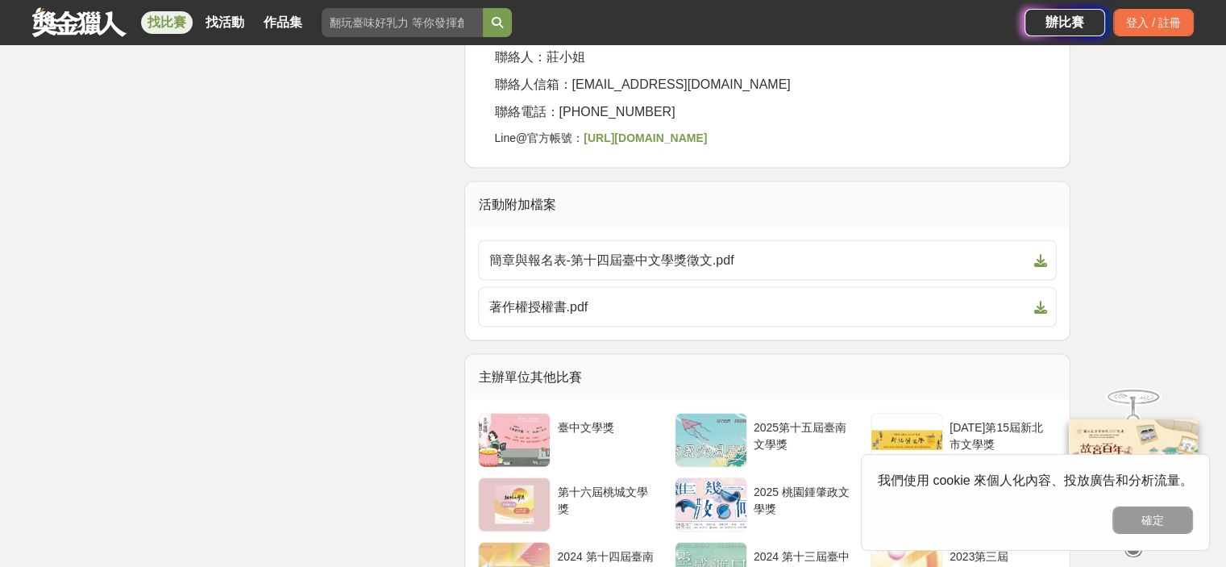
scroll to position [3467, 0]
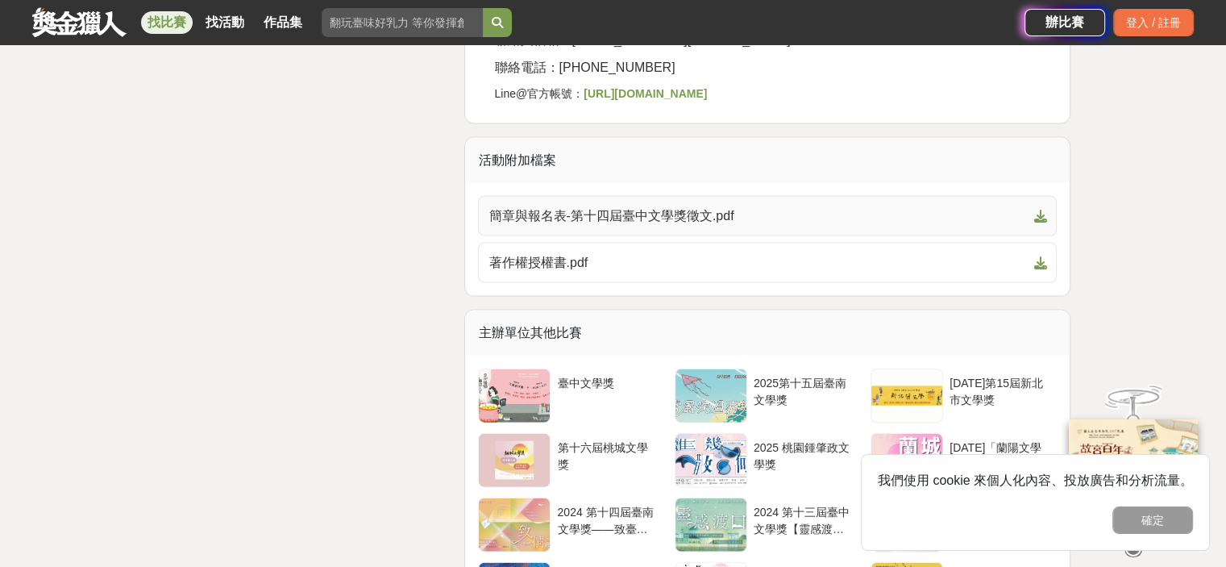
click at [699, 206] on span "簡章與報名表-第十四屆臺中文學獎徵文.pdf" at bounding box center [758, 215] width 539 height 19
click at [682, 253] on span "著作權授權書.pdf" at bounding box center [758, 262] width 539 height 19
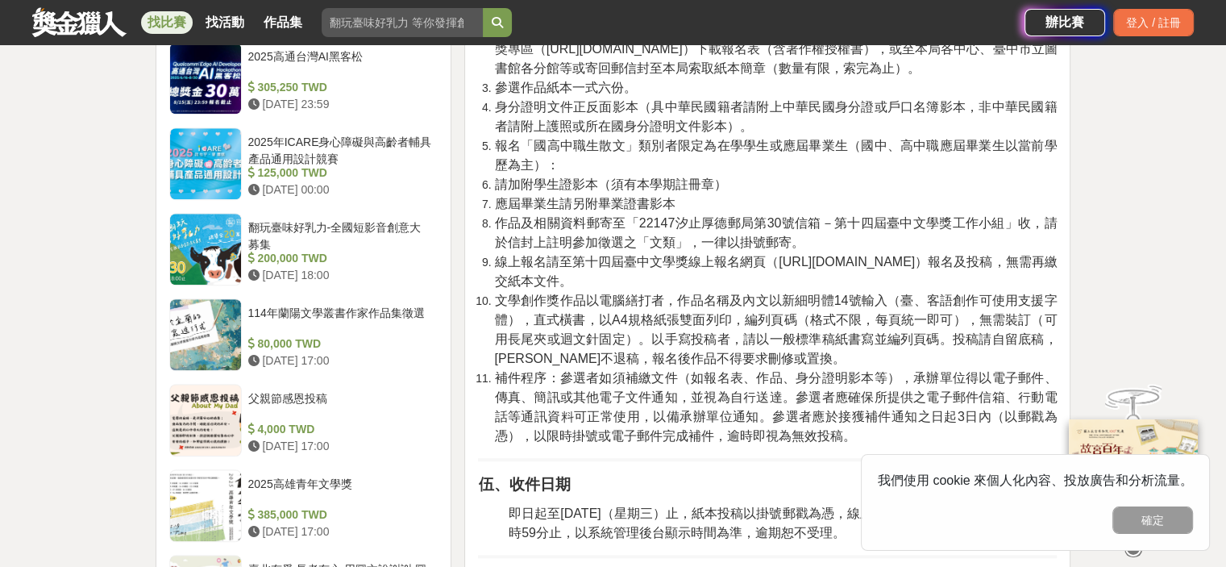
scroll to position [1209, 0]
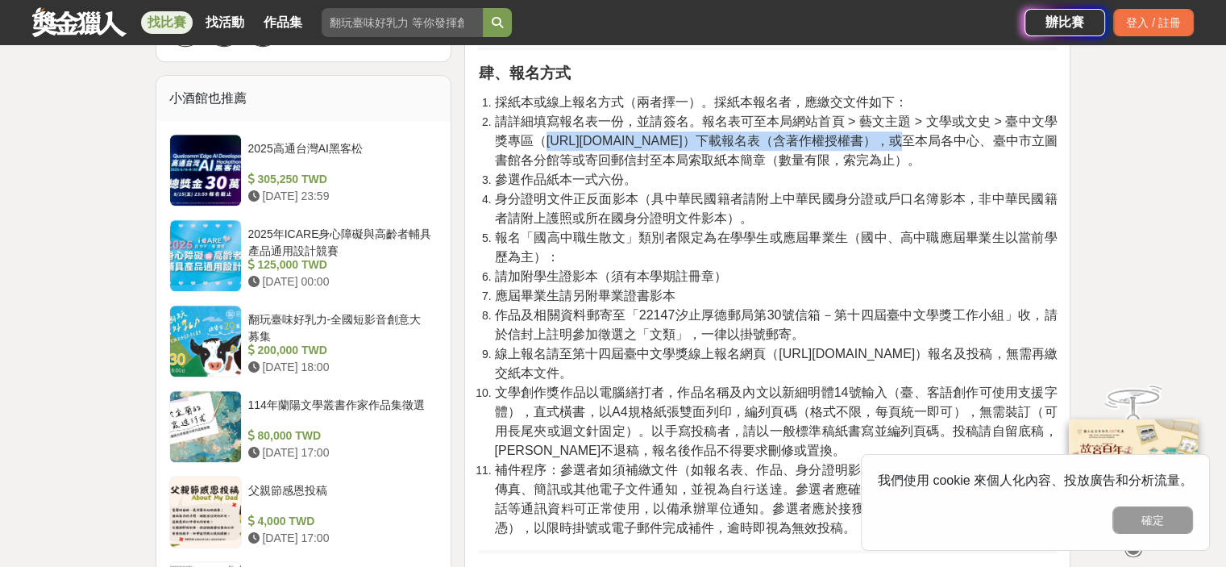
drag, startPoint x: 549, startPoint y: 139, endPoint x: 764, endPoint y: 135, distance: 215.3
click at [764, 135] on span "請詳細填寫報名表一份，並請簽名。報名表可至本局網站首頁 > 藝文主題 > 文學或文史 > 臺中文學獎專區（[URL][DOMAIN_NAME]）下載報名表（含…" at bounding box center [775, 140] width 563 height 52
copy span "[URL][DOMAIN_NAME]"
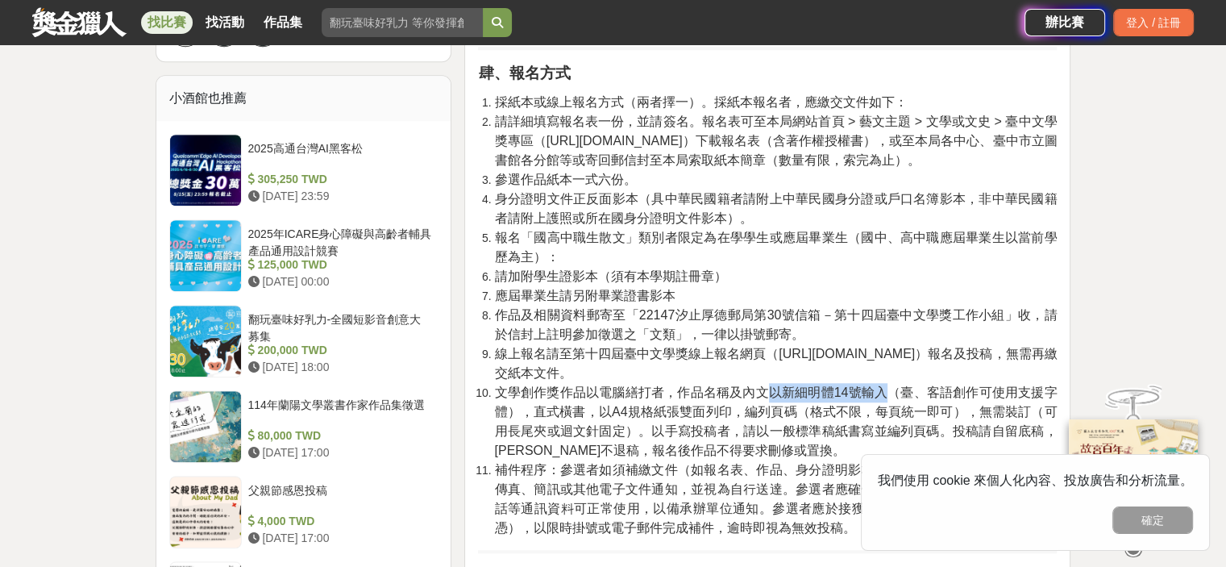
drag, startPoint x: 775, startPoint y: 385, endPoint x: 882, endPoint y: 391, distance: 107.4
click at [882, 391] on span "文學創作獎作品以電腦繕打者，作品名稱及內文以新細明體14號輸入（臺、客語創作可使用支援字體），直式橫書，以A4規格紙張雙面列印，編列頁碼（格式不限，每頁統一即…" at bounding box center [775, 421] width 563 height 72
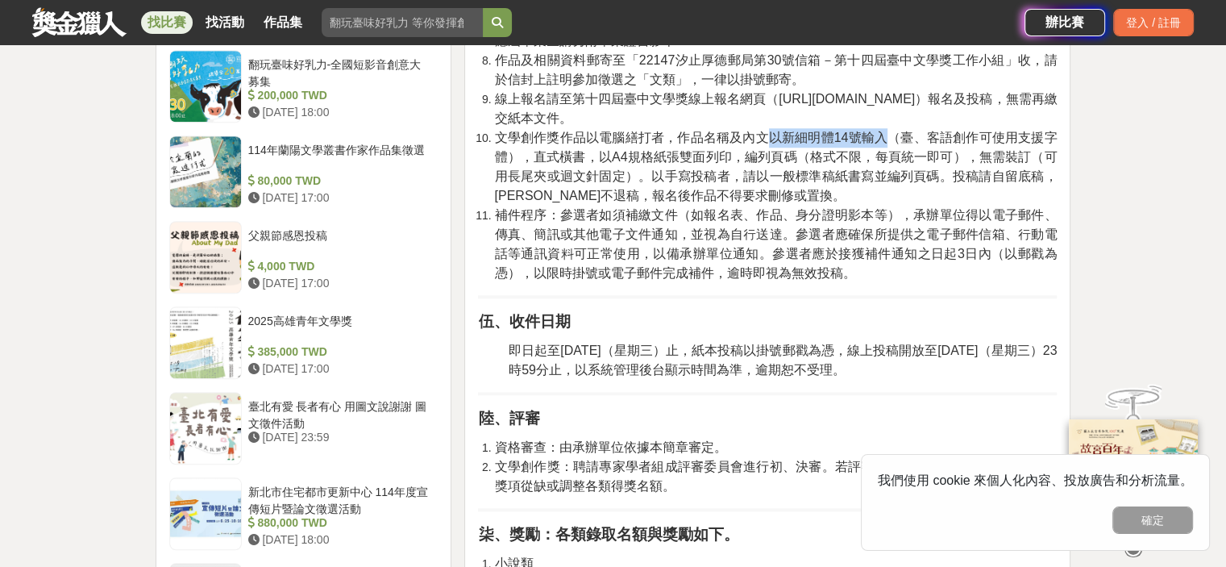
scroll to position [1371, 0]
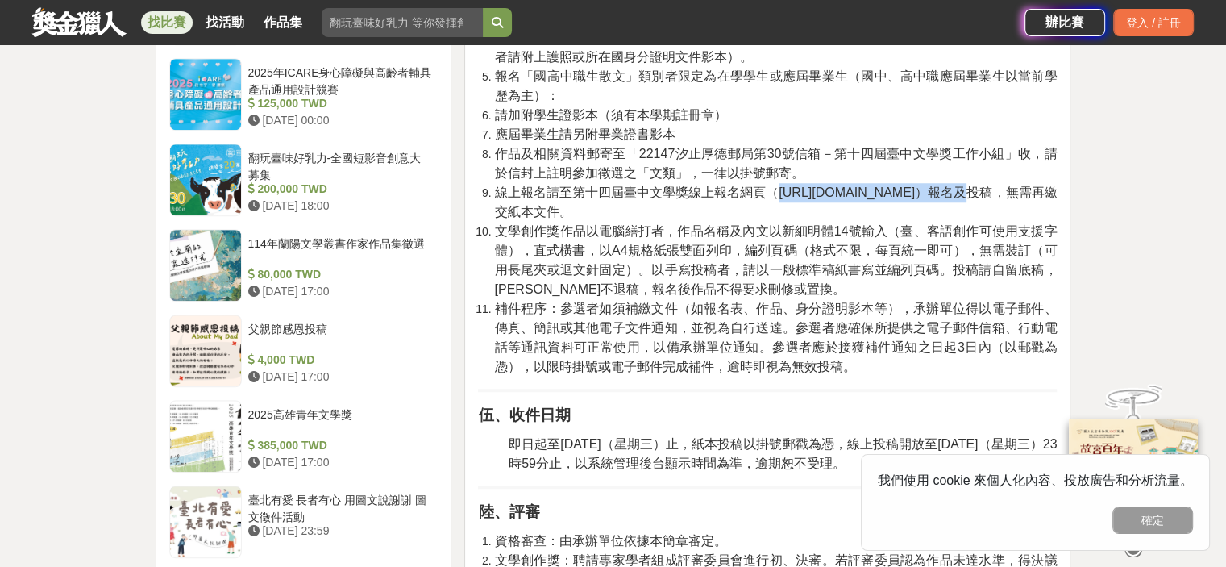
drag, startPoint x: 780, startPoint y: 189, endPoint x: 913, endPoint y: 185, distance: 132.3
click at [913, 185] on span "線上報名請至第十四屆臺中文學獎線上報名網頁（[URL][DOMAIN_NAME]）報名及投稿，無需再繳交紙本文件。" at bounding box center [775, 201] width 563 height 33
copy span "[URL][DOMAIN_NAME]"
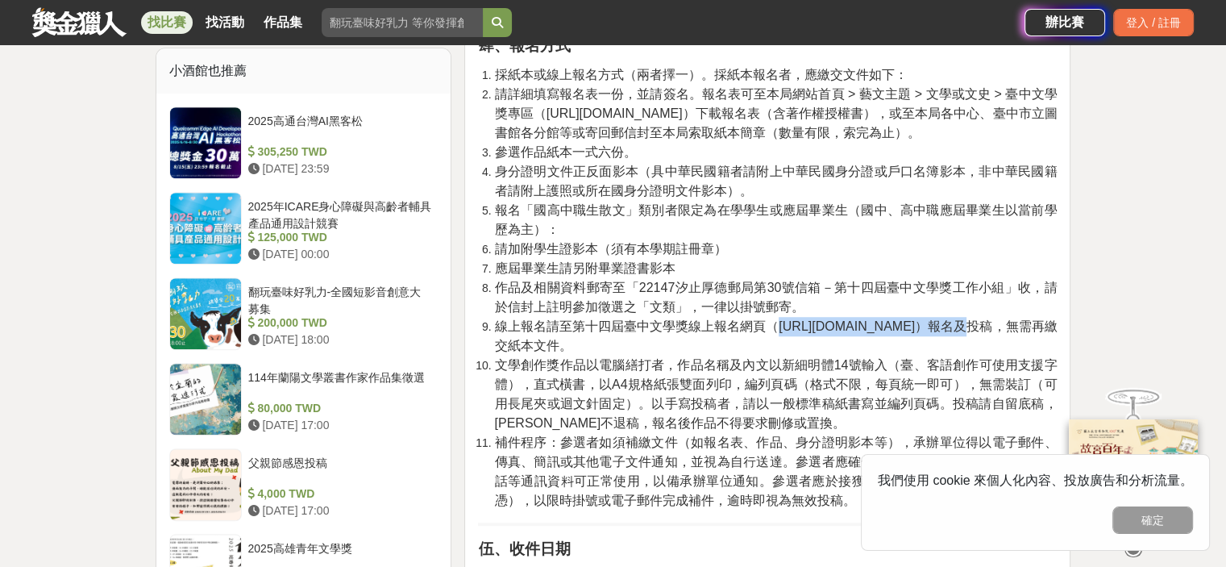
scroll to position [1209, 0]
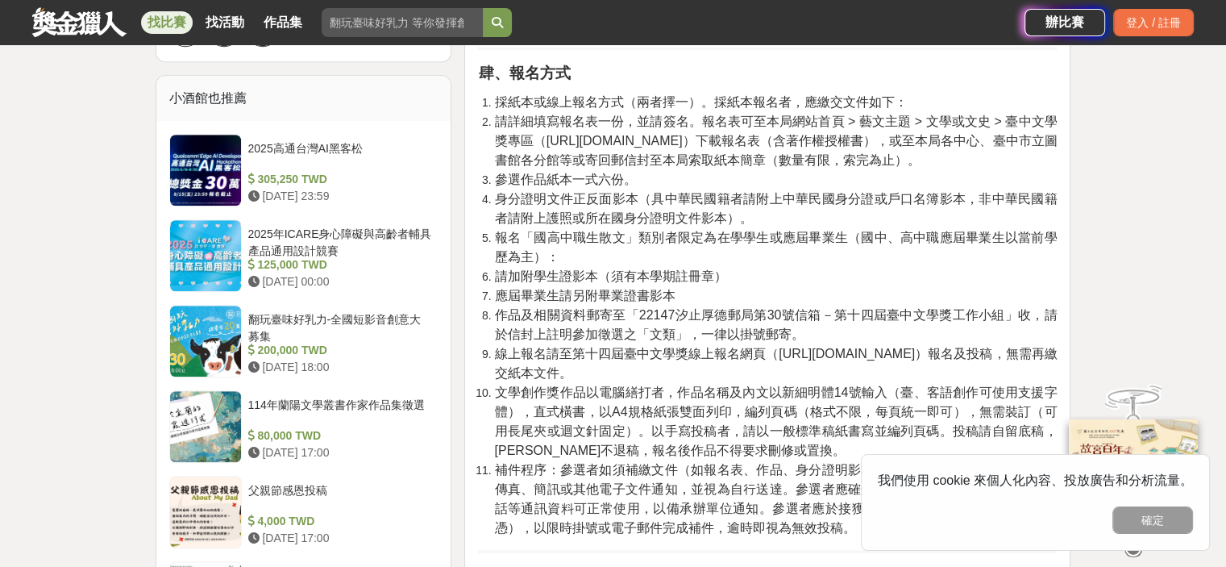
click at [548, 140] on span "請詳細填寫報名表一份，並請簽名。報名表可至本局網站首頁 > 藝文主題 > 文學或文史 > 臺中文學獎專區（[URL][DOMAIN_NAME]）下載報名表（含…" at bounding box center [775, 140] width 563 height 52
drag, startPoint x: 547, startPoint y: 140, endPoint x: 768, endPoint y: 137, distance: 220.1
click at [768, 137] on span "請詳細填寫報名表一份，並請簽名。報名表可至本局網站首頁 > 藝文主題 > 文學或文史 > 臺中文學獎專區（[URL][DOMAIN_NAME]）下載報名表（含…" at bounding box center [775, 140] width 563 height 52
copy span "[URL][DOMAIN_NAME]"
